Goal: Task Accomplishment & Management: Use online tool/utility

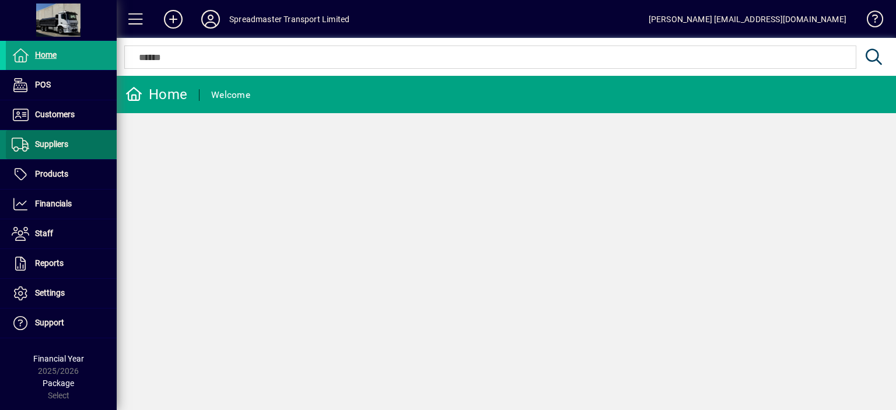
click at [48, 146] on span "Suppliers" at bounding box center [51, 143] width 33 height 9
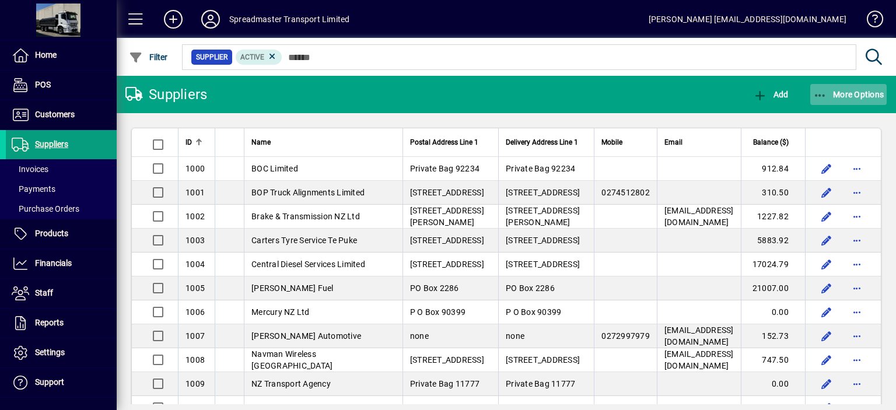
click at [851, 93] on span "More Options" at bounding box center [848, 94] width 71 height 9
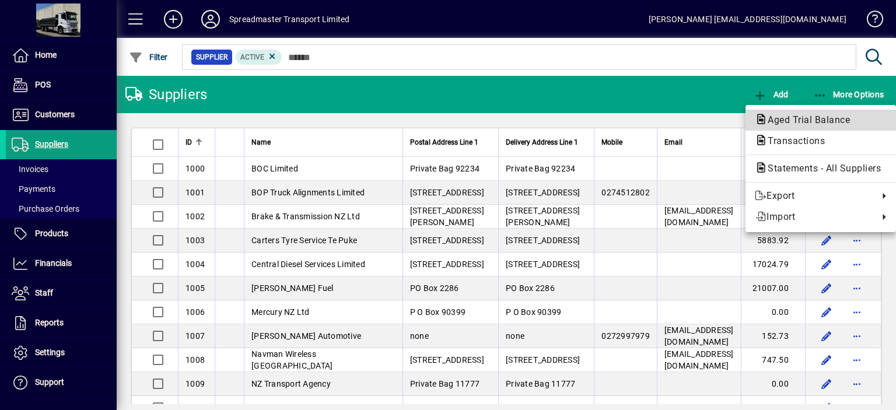
click at [810, 117] on span "Aged Trial Balance" at bounding box center [805, 119] width 101 height 11
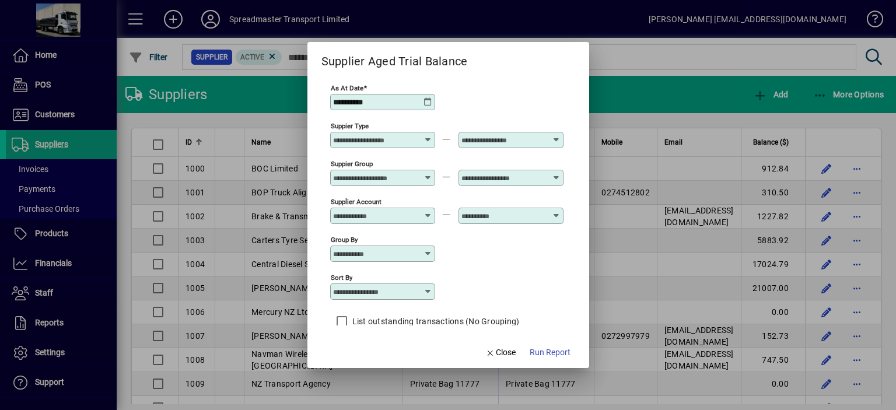
click at [432, 291] on icon at bounding box center [428, 291] width 9 height 9
drag, startPoint x: 376, startPoint y: 347, endPoint x: 487, endPoint y: 347, distance: 110.3
click at [377, 347] on div "Supplier Name" at bounding box center [367, 349] width 56 height 12
type input "**********"
click at [536, 349] on span "Run Report" at bounding box center [550, 353] width 41 height 12
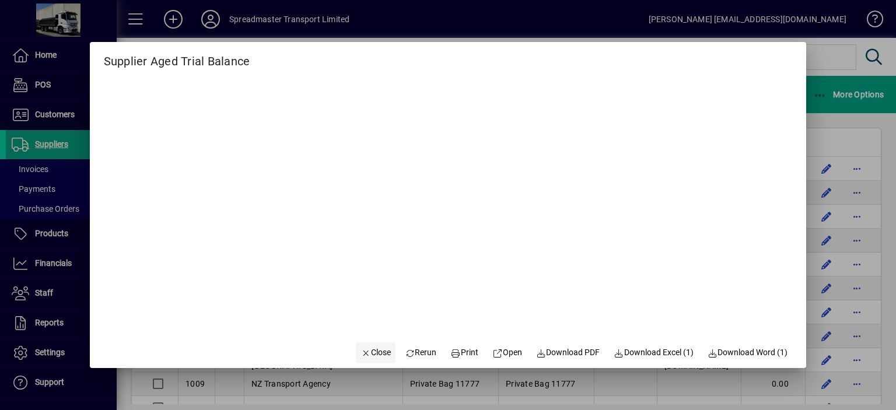
click at [370, 355] on span "Close" at bounding box center [376, 353] width 30 height 12
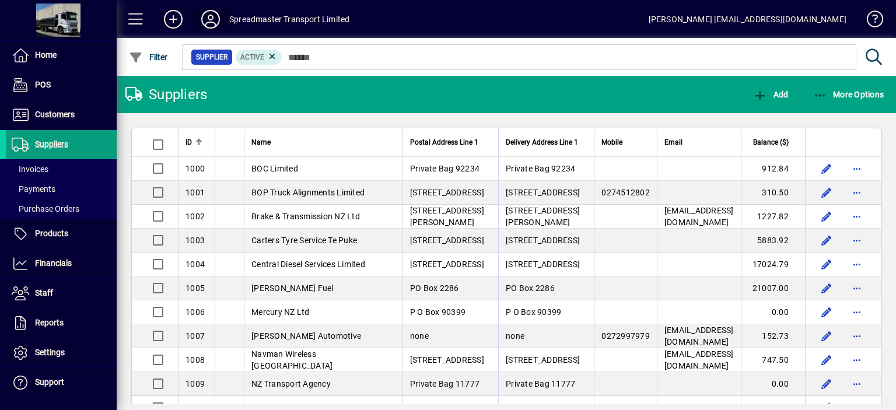
click at [212, 18] on icon at bounding box center [210, 19] width 23 height 19
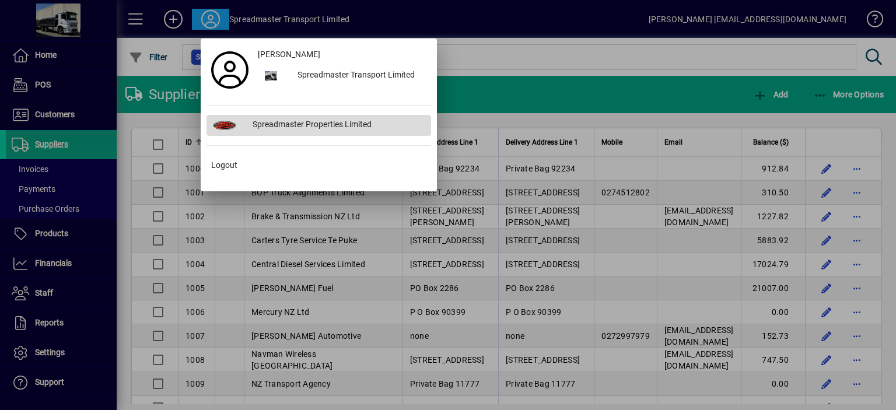
click at [304, 121] on div "Spreadmaster Properties Limited" at bounding box center [337, 125] width 188 height 21
